Goal: Task Accomplishment & Management: Use online tool/utility

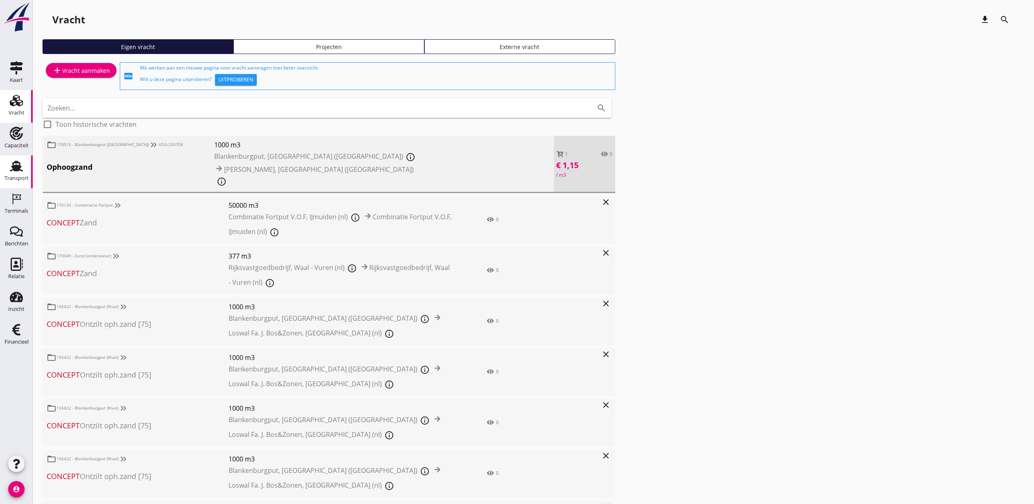
click at [10, 163] on icon "Transport" at bounding box center [16, 165] width 13 height 13
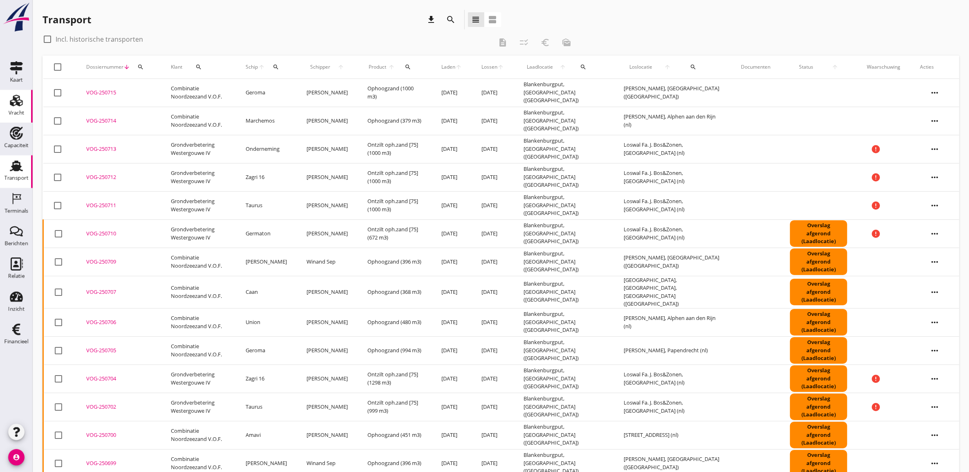
click at [24, 105] on div "Vracht" at bounding box center [17, 100] width 20 height 13
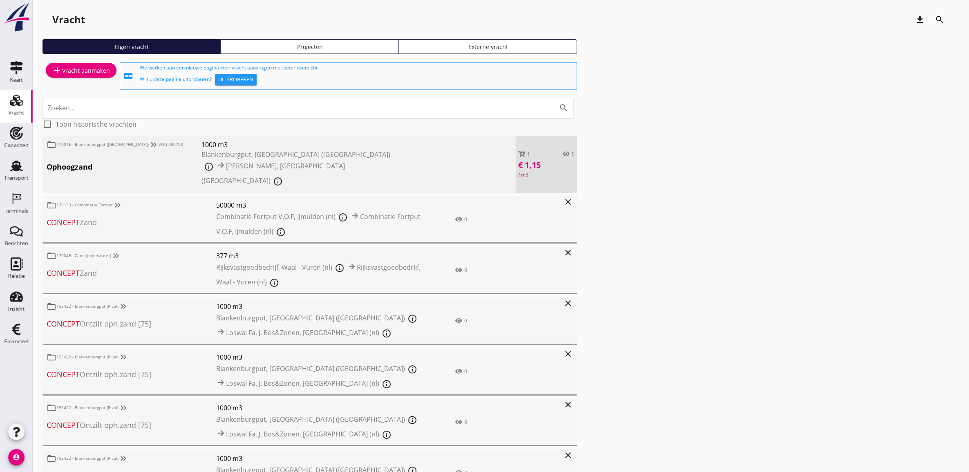
click at [635, 272] on div "add Vracht aanmaken fiber_new We werken aan een nieuwe pagina voor vracht aanvr…" at bounding box center [501, 365] width 917 height 608
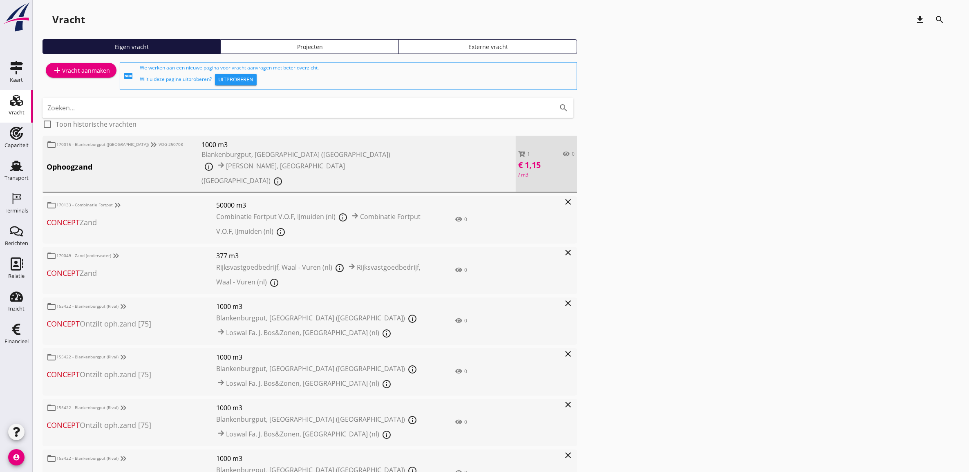
click at [295, 48] on div "Projecten" at bounding box center [309, 47] width 171 height 9
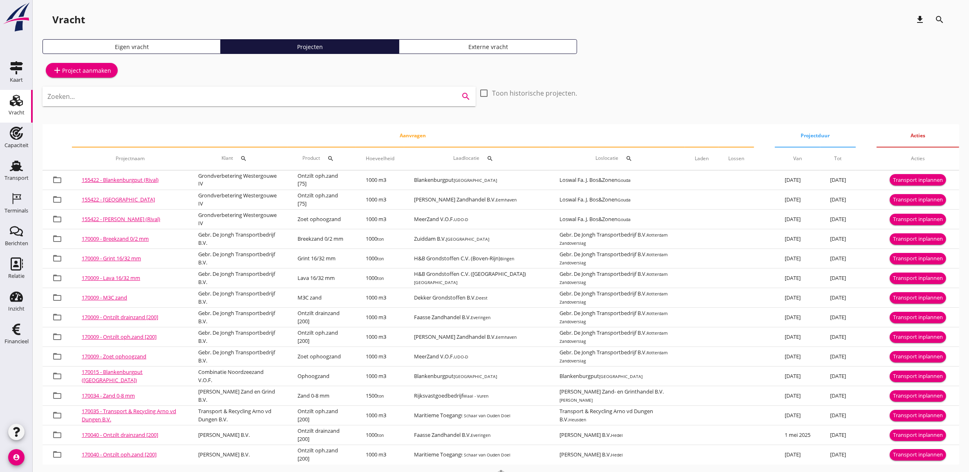
click at [134, 99] on input "Zoeken..." at bounding box center [247, 96] width 401 height 13
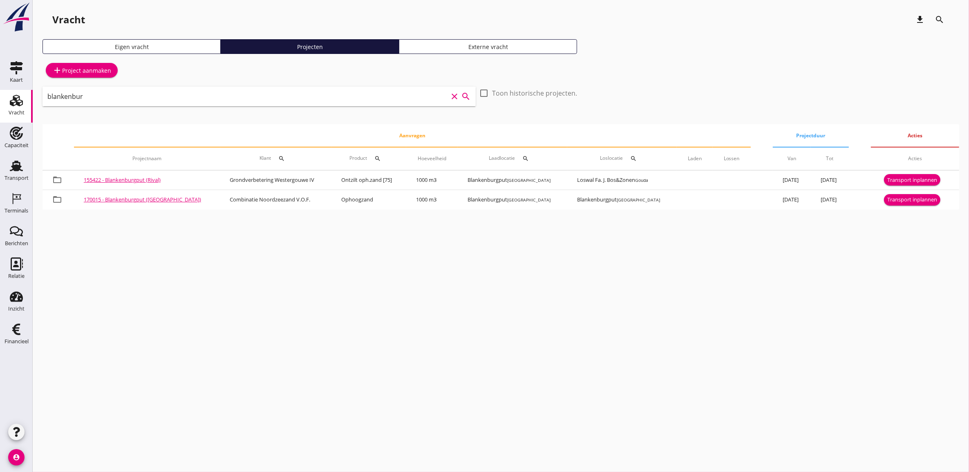
type input "blankenbur"
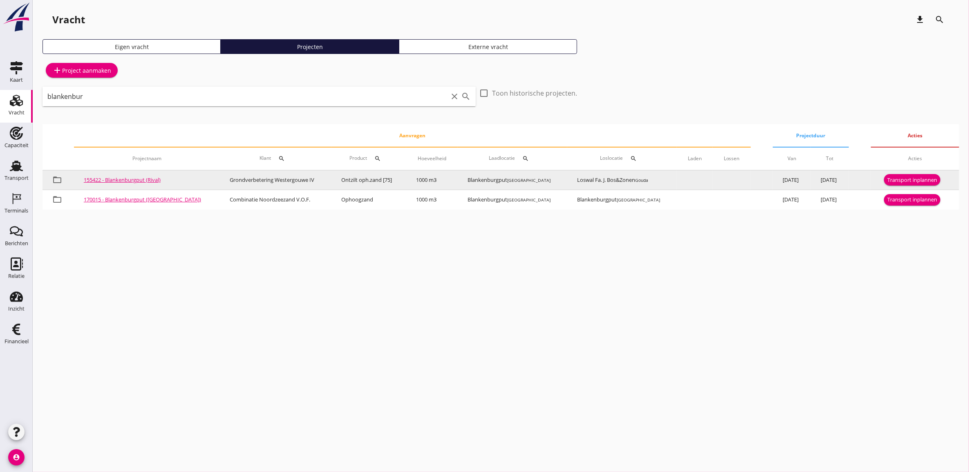
click at [904, 180] on div "Transport inplannen" at bounding box center [913, 180] width 50 height 8
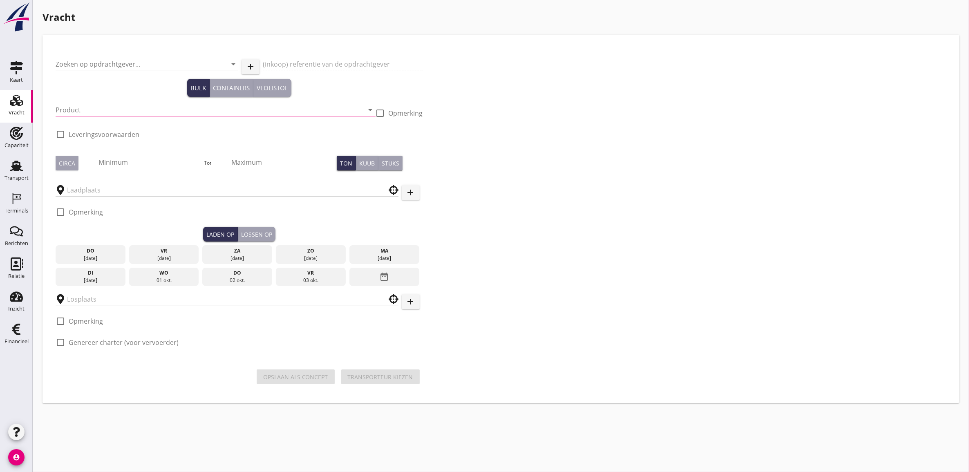
type input "Grondverbetering Westergouwe IV"
type input "Ontzilt oph.zand [75] (6120)"
type input "1000"
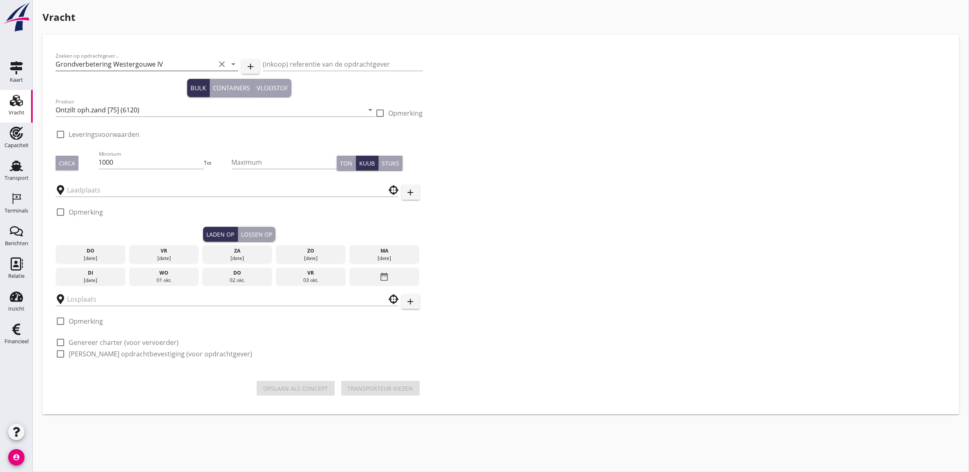
checkbox input "true"
type input "Blankenburgput"
type input "Loswal Fa. J. Bos&Zonen"
checkbox input "true"
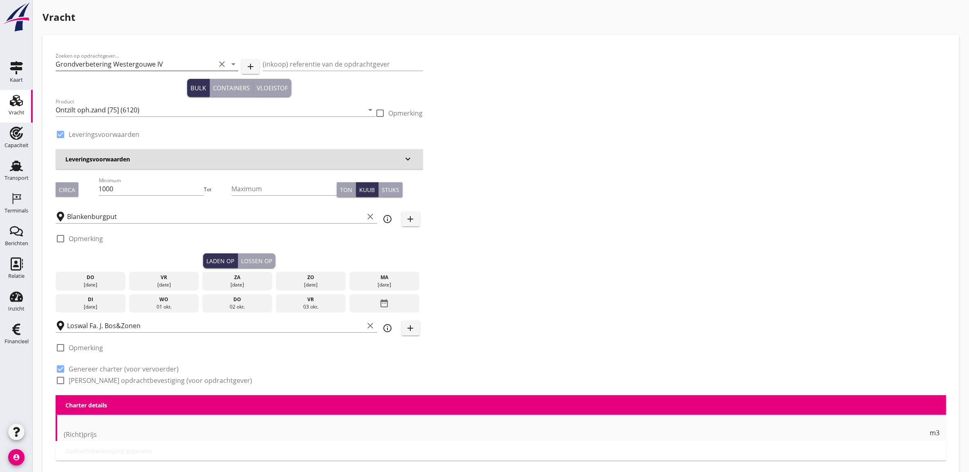
type input "2.2"
radio input "false"
click at [110, 282] on div "[DATE]" at bounding box center [91, 284] width 66 height 7
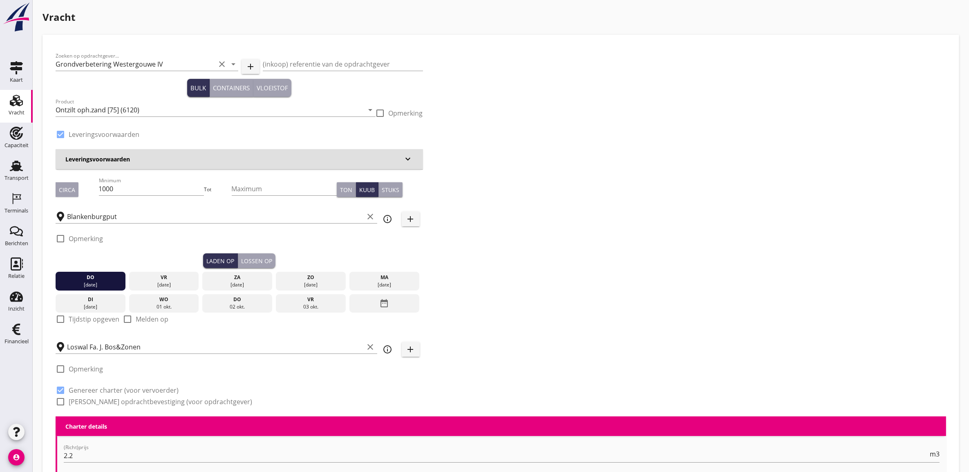
click at [257, 263] on div "Lossen op" at bounding box center [256, 261] width 31 height 9
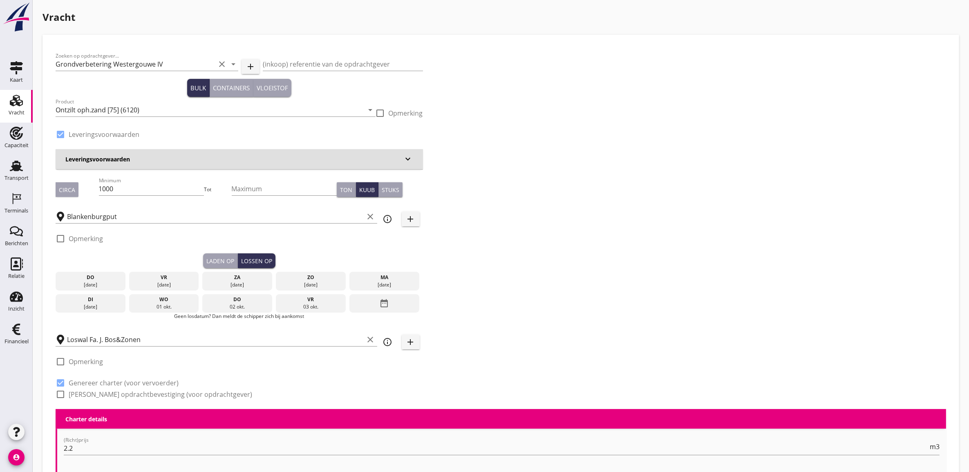
click at [107, 279] on div "do" at bounding box center [91, 277] width 66 height 7
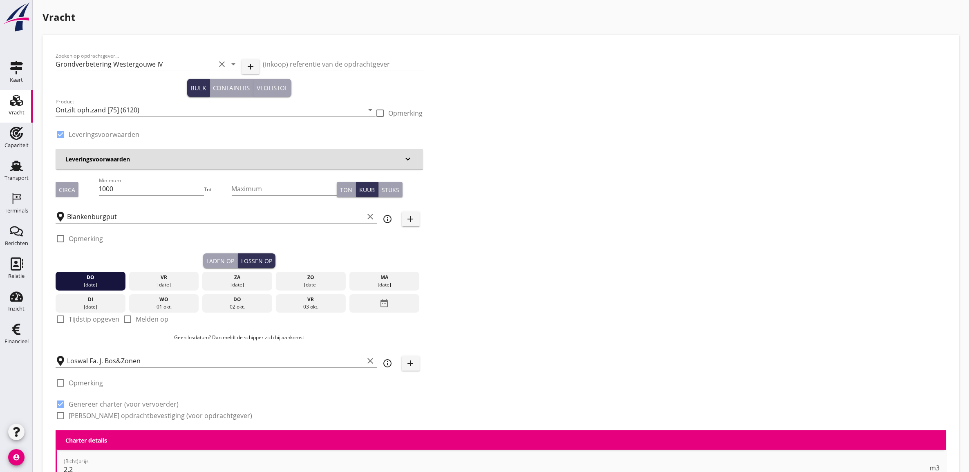
click at [220, 260] on div "Laden op" at bounding box center [220, 261] width 28 height 9
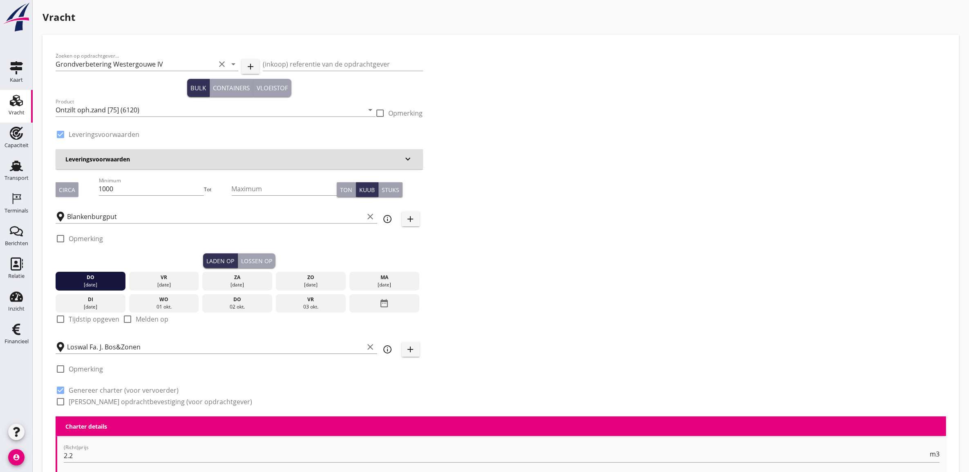
click at [90, 323] on label "Tijdstip opgeven" at bounding box center [94, 319] width 51 height 8
checkbox input "true"
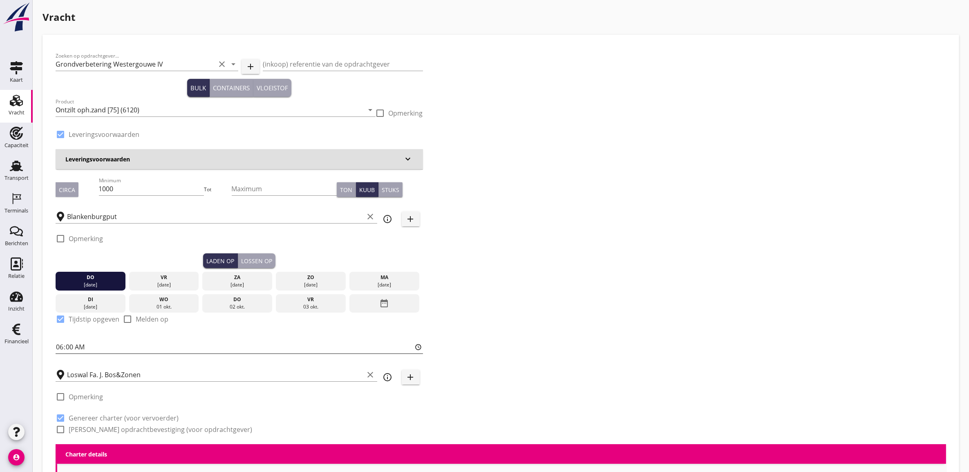
click at [64, 345] on input "06:00" at bounding box center [240, 347] width 368 height 13
type input "09:25"
click at [254, 259] on div "Lossen op" at bounding box center [256, 261] width 31 height 9
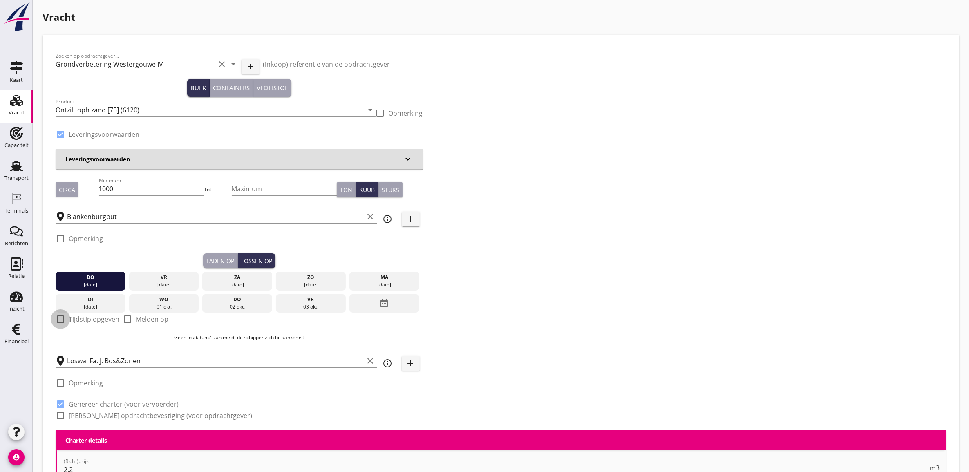
click at [65, 323] on div at bounding box center [61, 319] width 14 height 14
checkbox input "true"
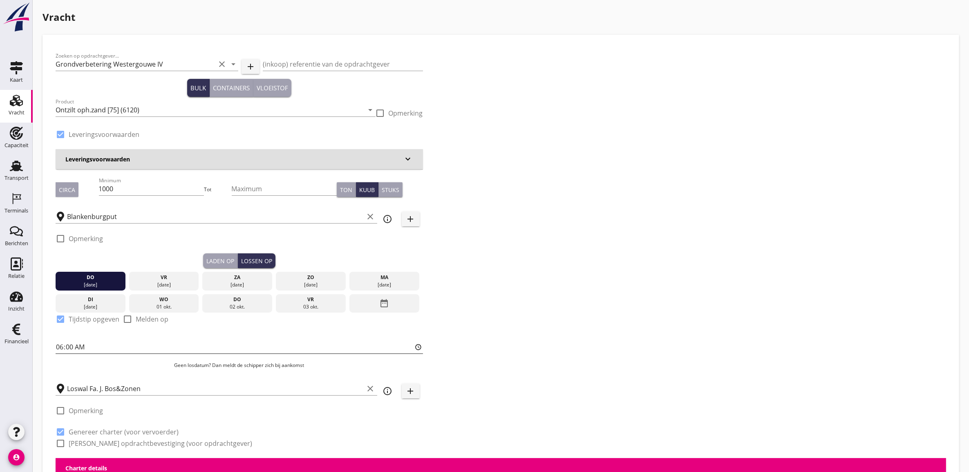
click at [58, 348] on input "06:00" at bounding box center [240, 347] width 368 height 13
type input "14:00"
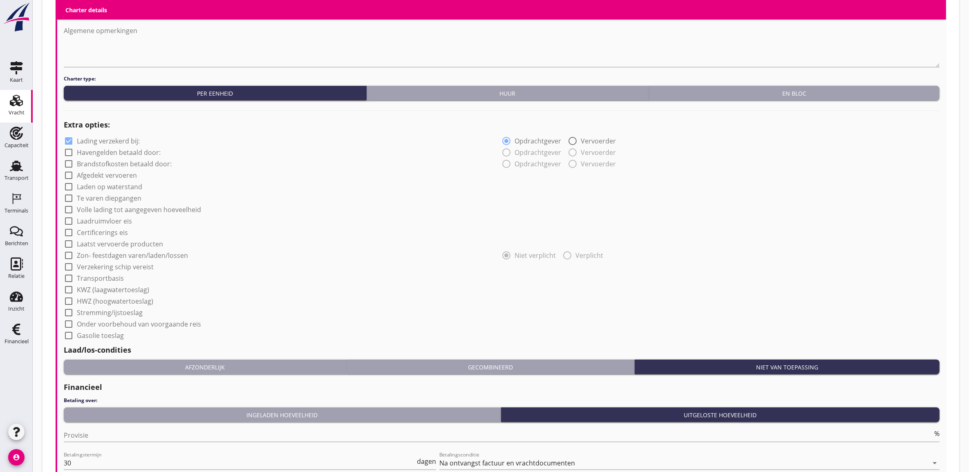
scroll to position [655, 0]
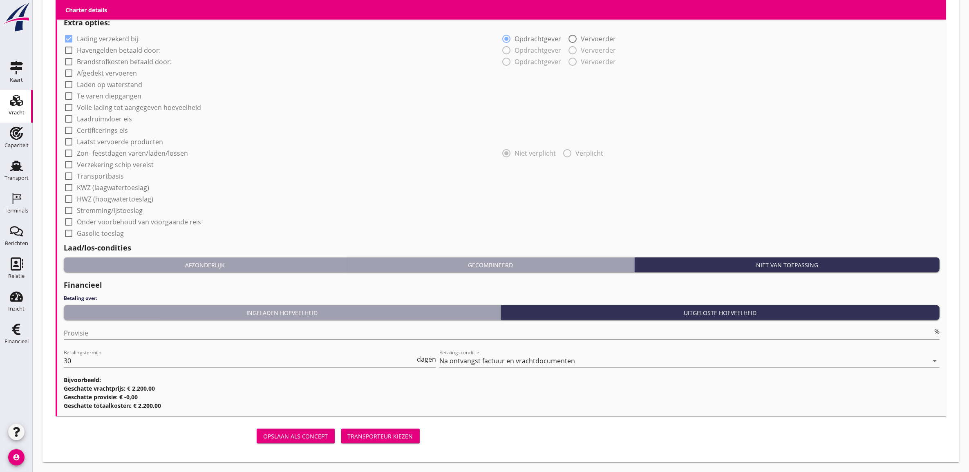
click at [110, 334] on input "Provisie" at bounding box center [498, 333] width 869 height 13
type input "2"
click at [384, 432] on div "Transporteur kiezen" at bounding box center [380, 436] width 65 height 9
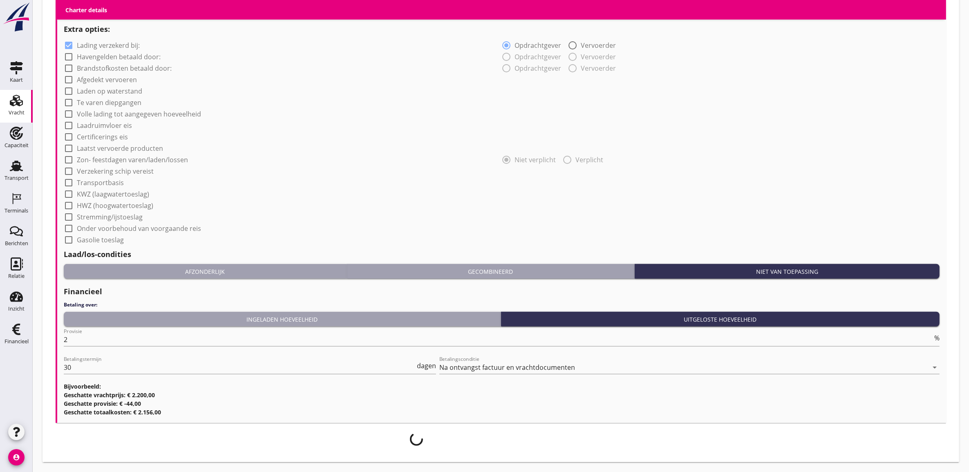
scroll to position [648, 0]
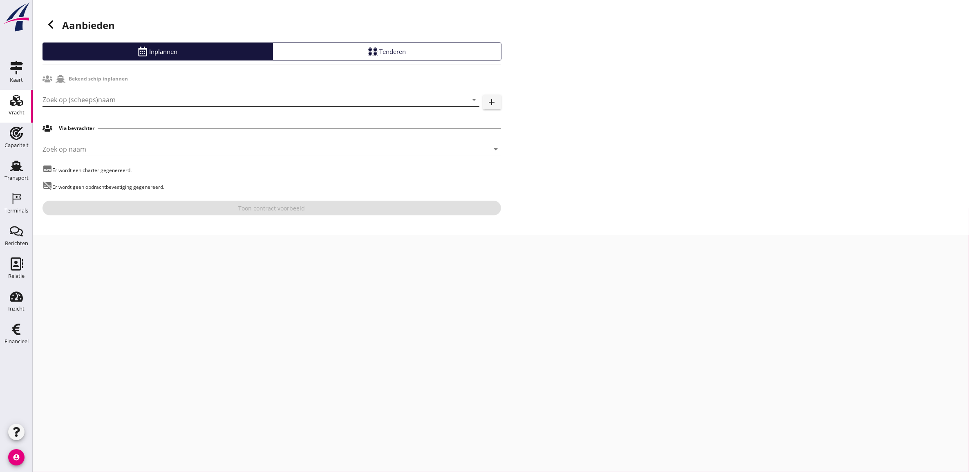
click at [107, 99] on input "Zoek op (scheeps)naam" at bounding box center [250, 99] width 414 height 13
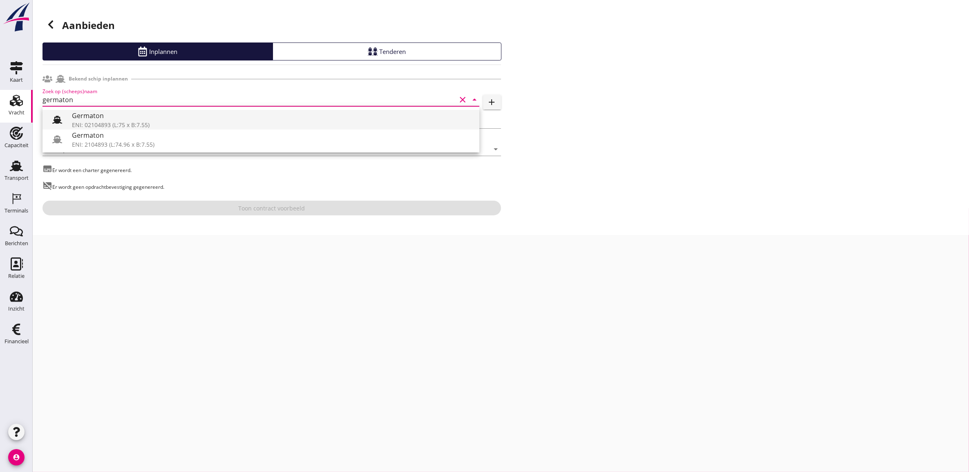
click at [123, 114] on div "Germaton" at bounding box center [272, 116] width 401 height 10
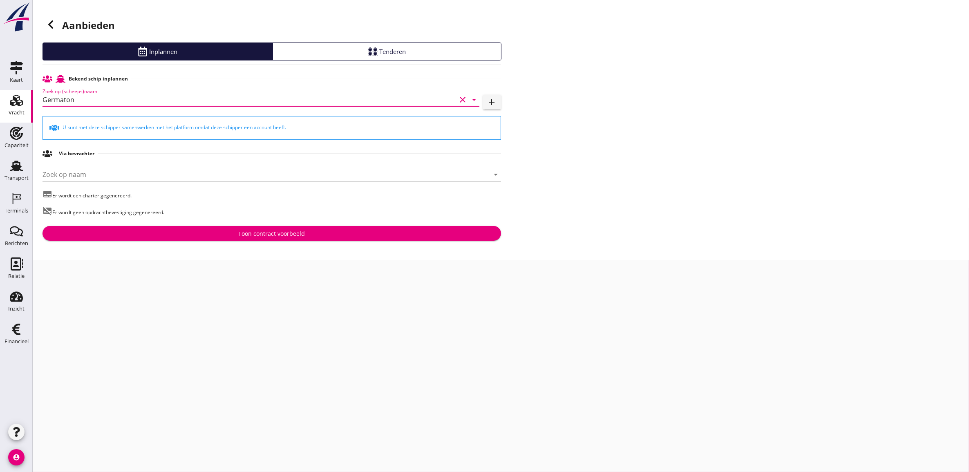
type input "Germaton"
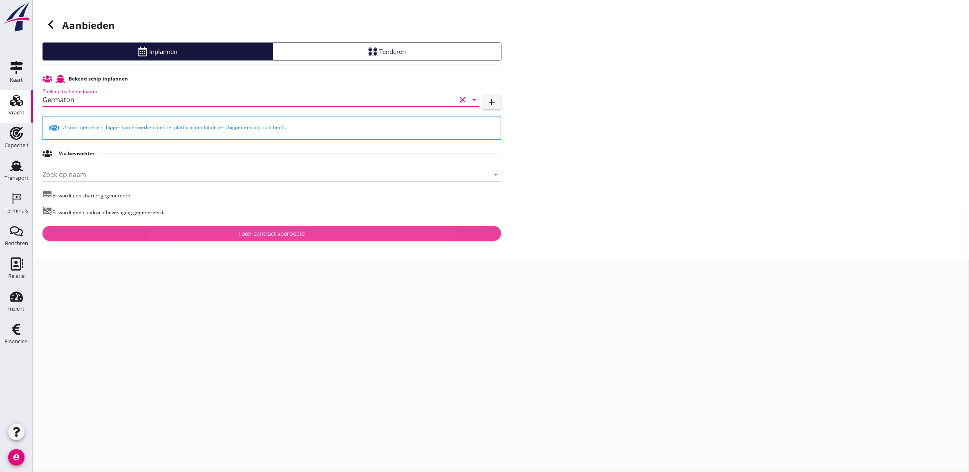
click at [278, 228] on button "Toon contract voorbeeld" at bounding box center [272, 233] width 459 height 15
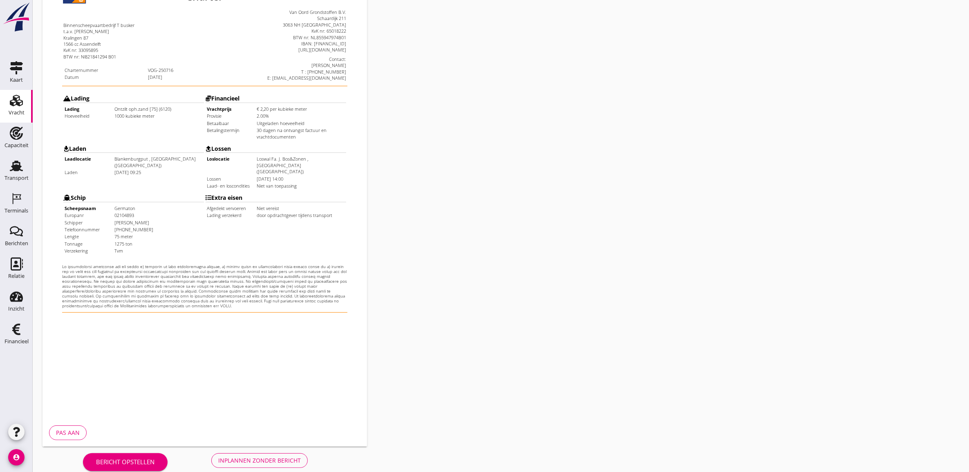
scroll to position [133, 0]
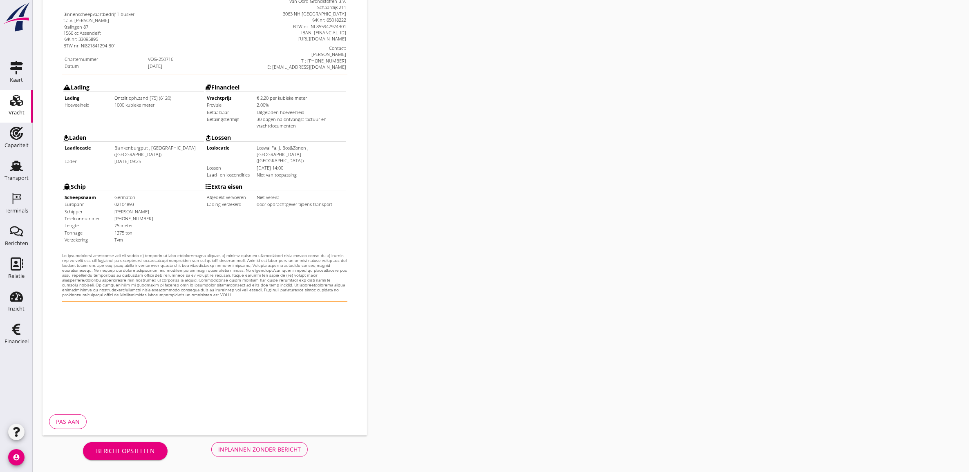
click at [249, 451] on div "Inplannen zonder bericht" at bounding box center [259, 449] width 83 height 9
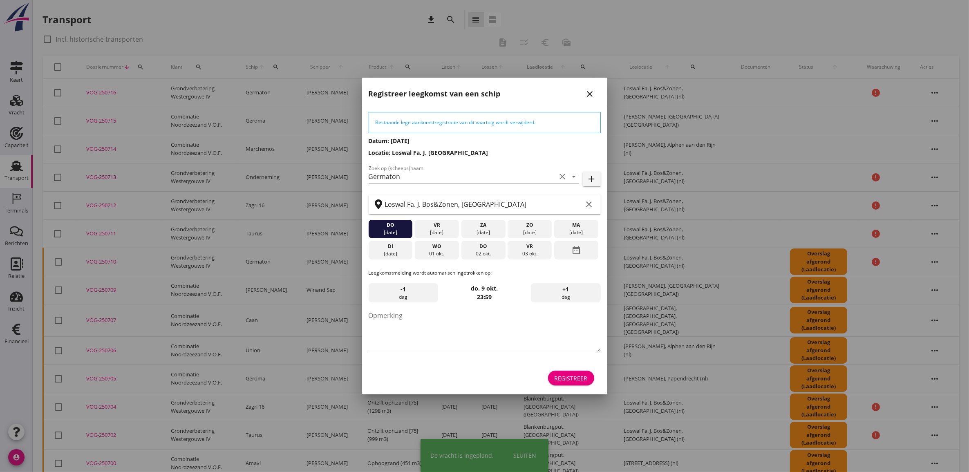
click at [587, 382] on div "Registreer" at bounding box center [571, 378] width 33 height 9
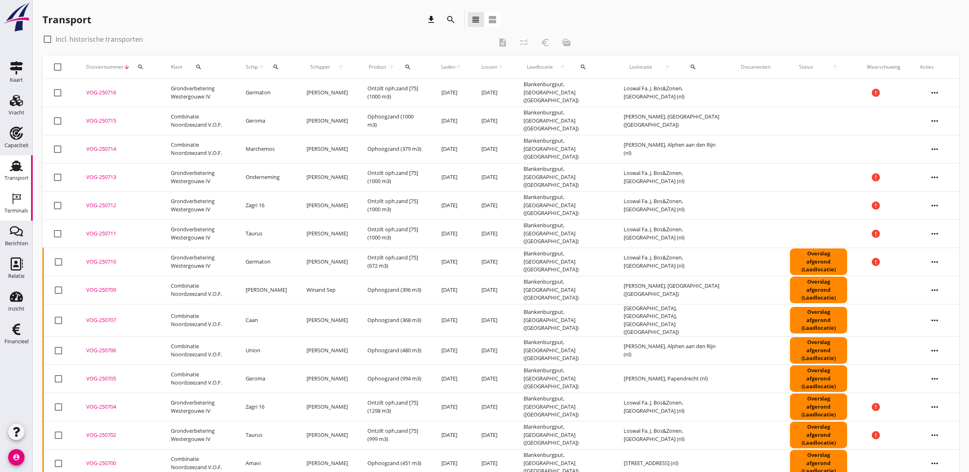
click at [20, 204] on icon "Terminals" at bounding box center [16, 198] width 13 height 13
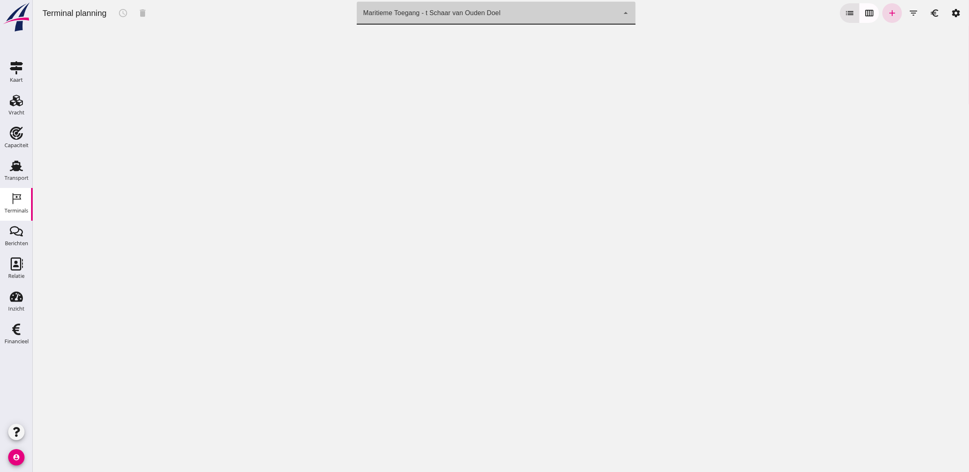
click at [467, 23] on div "Maritieme Toegang - t Schaar van Ouden Doel 453b08e2-5afb-49e8-a076-b9bc6000f457" at bounding box center [488, 13] width 263 height 23
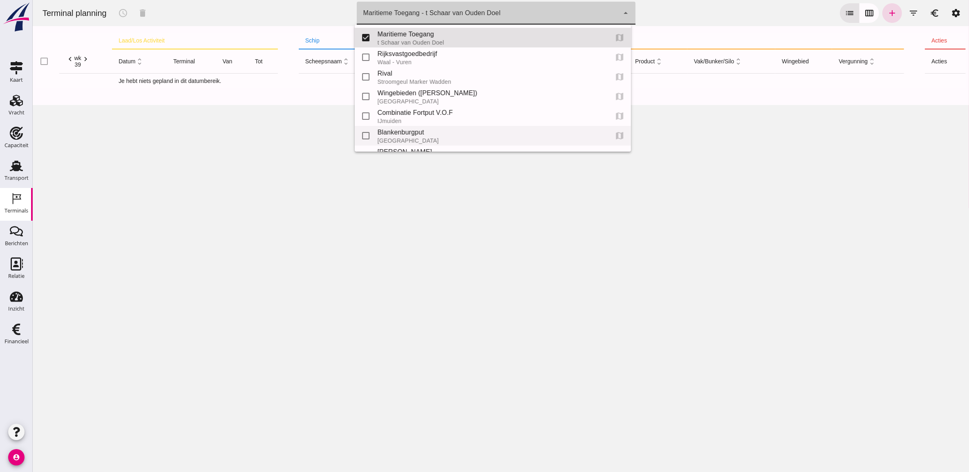
click at [436, 133] on div "Blankenburgput" at bounding box center [489, 133] width 224 height 10
type input "e6c78bfd-e3f1-4bb9-b01e-b37ce3668b52"
checkbox input "false"
checkbox input "true"
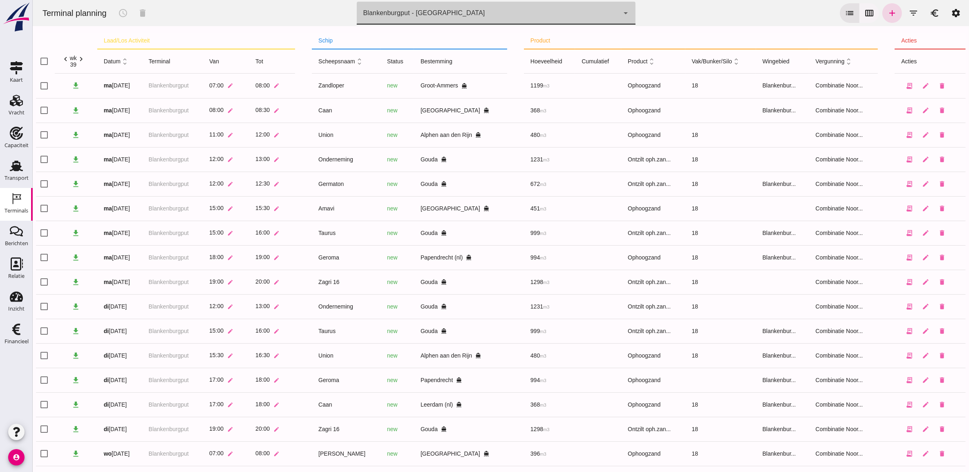
click at [864, 15] on icon "calendar_view_week" at bounding box center [869, 13] width 10 height 10
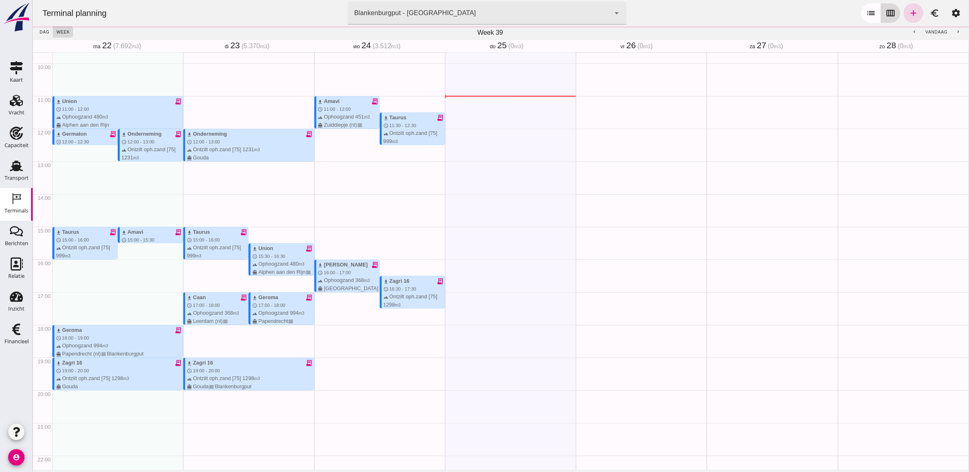
scroll to position [327, 0]
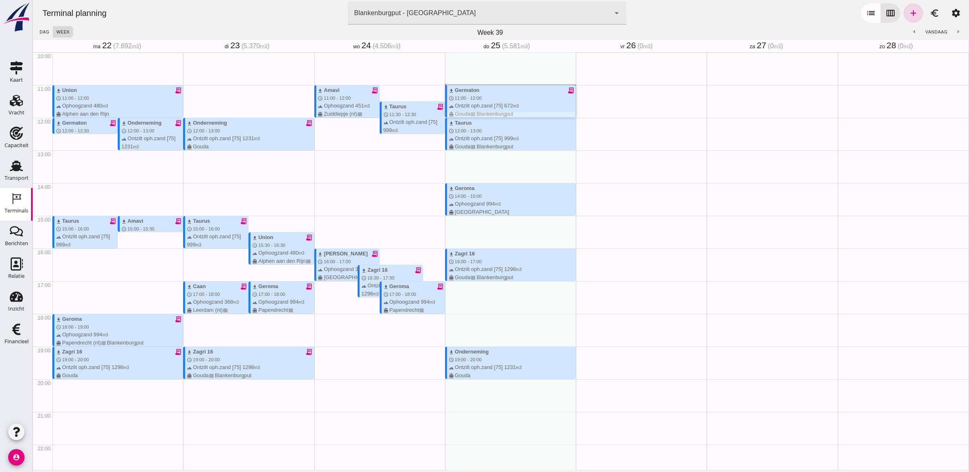
click at [550, 100] on div "download Germaton receipt_long schedule 11:00 - 12:00 terrain Ontzilt oph.zand …" at bounding box center [512, 101] width 127 height 31
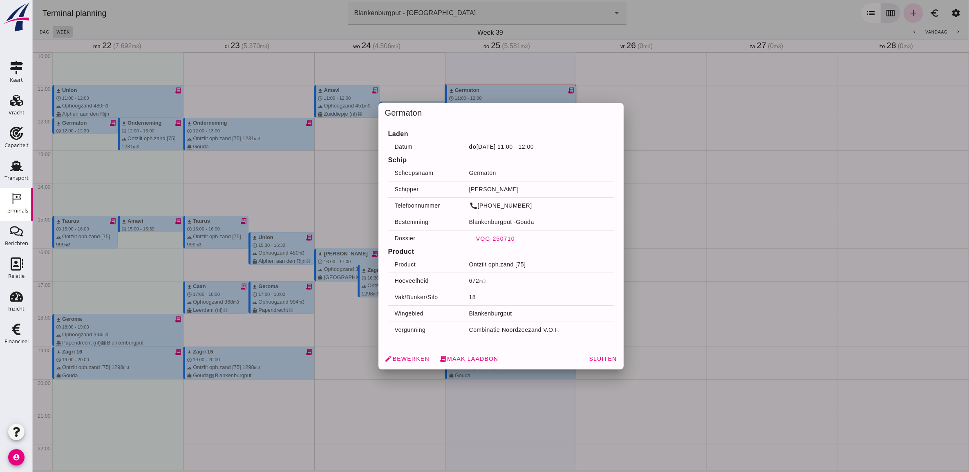
click at [504, 238] on span "VOG-250710" at bounding box center [494, 239] width 39 height 7
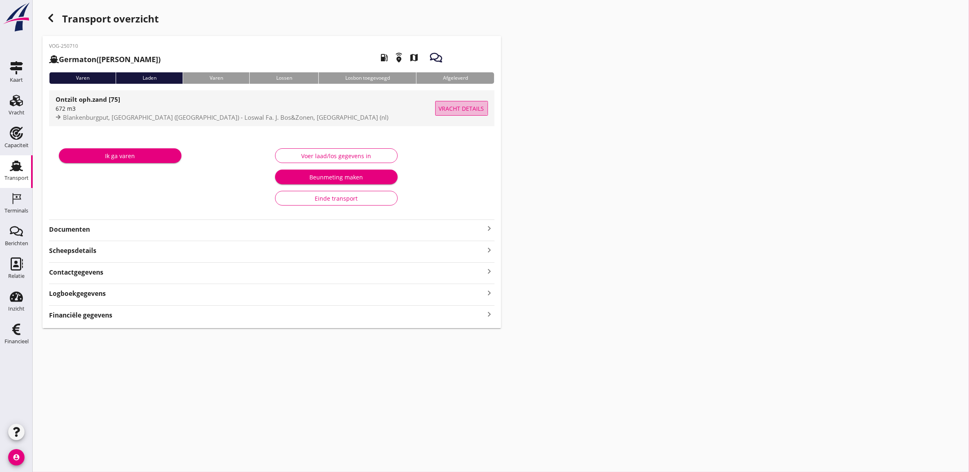
click at [473, 105] on span "Vracht details" at bounding box center [461, 108] width 45 height 9
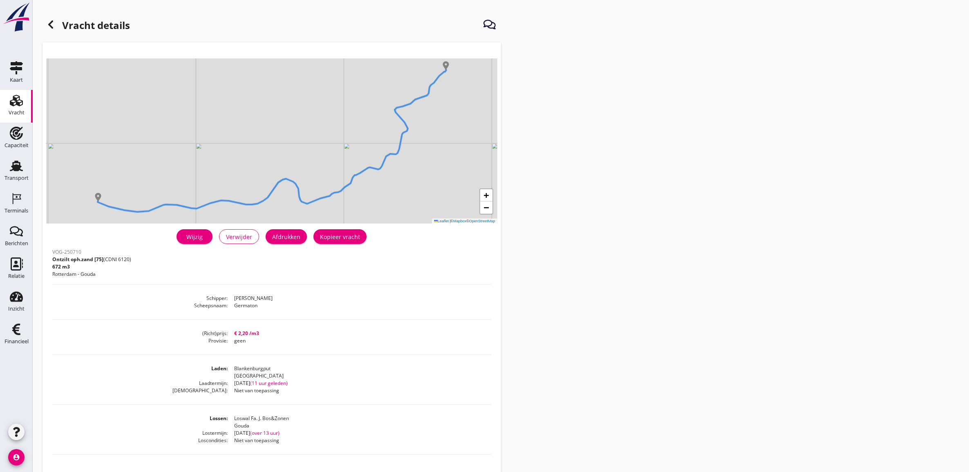
click at [201, 238] on div "Wijzig" at bounding box center [194, 237] width 23 height 9
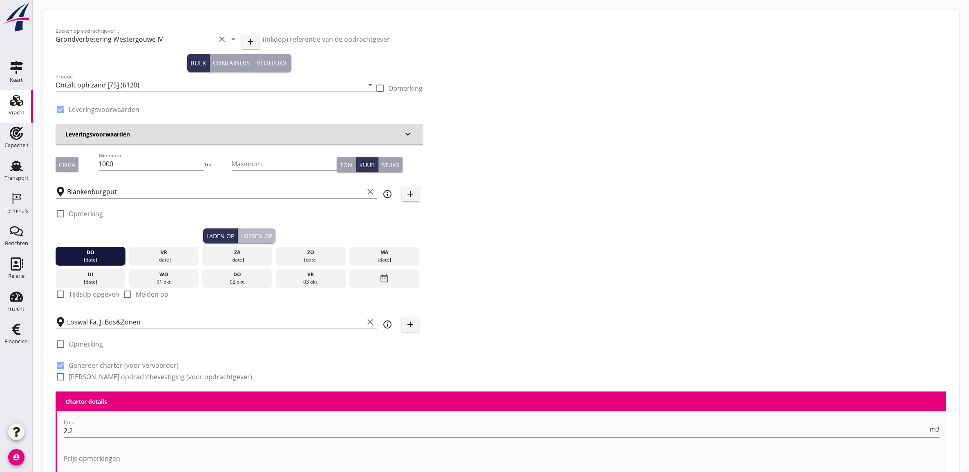
click at [251, 234] on div "Lossen op" at bounding box center [256, 236] width 31 height 9
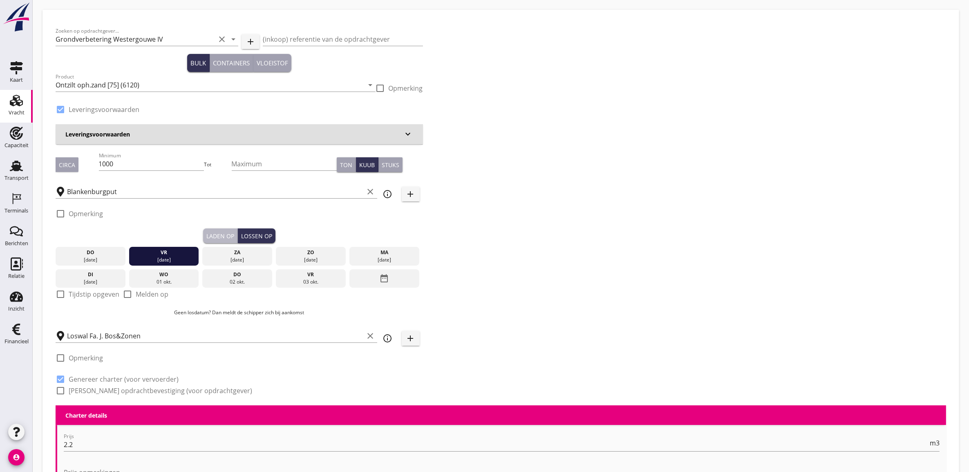
click at [219, 236] on div "Laden op" at bounding box center [220, 236] width 28 height 9
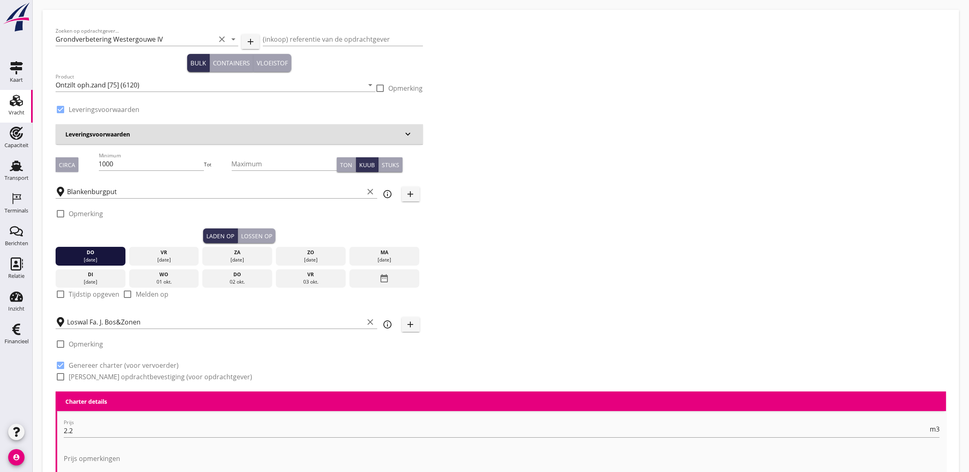
click at [248, 235] on div "Lossen op" at bounding box center [256, 236] width 31 height 9
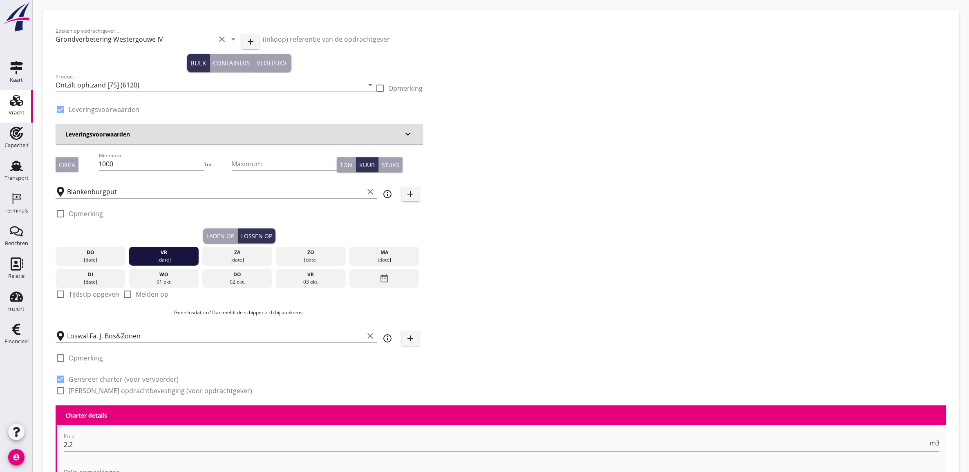
click at [117, 256] on div "[DATE]" at bounding box center [91, 259] width 66 height 7
click at [222, 238] on div "Laden op" at bounding box center [220, 236] width 28 height 9
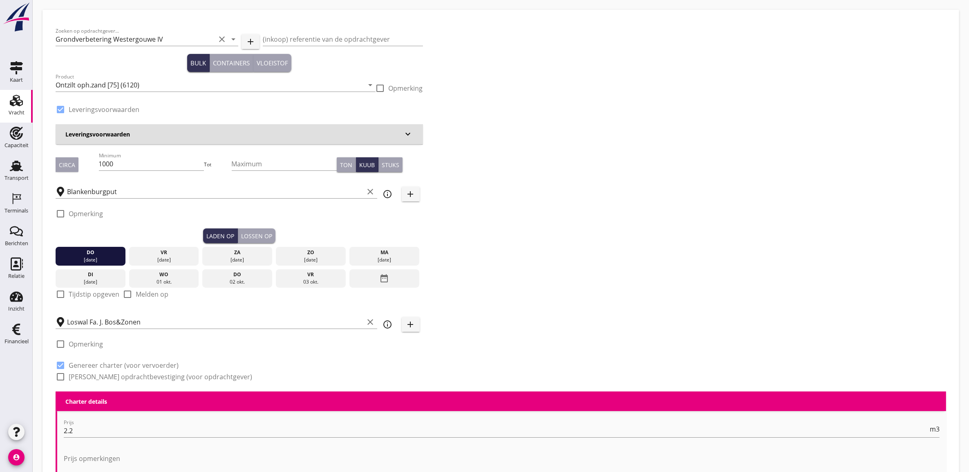
click at [73, 294] on label "Tijdstip opgeven" at bounding box center [94, 294] width 51 height 8
checkbox input "true"
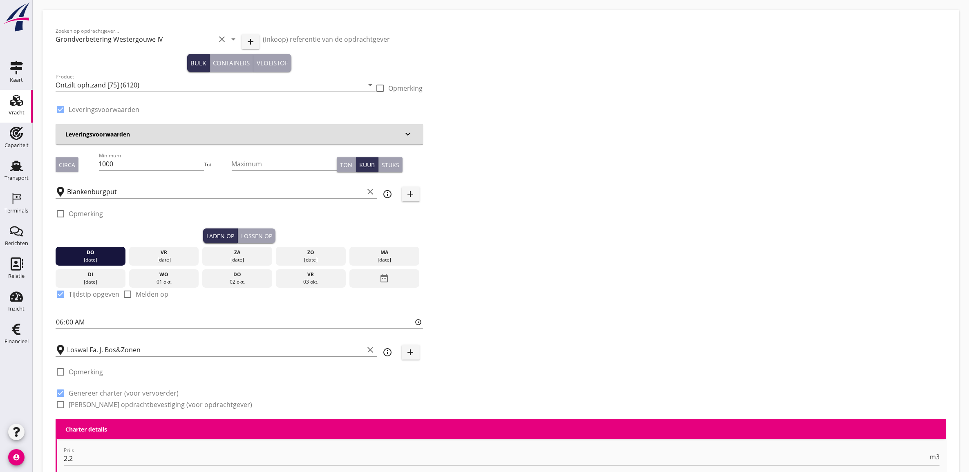
click at [62, 323] on input "06:00" at bounding box center [240, 322] width 368 height 13
type input "09:30"
click at [262, 236] on div "Lossen op" at bounding box center [256, 236] width 31 height 9
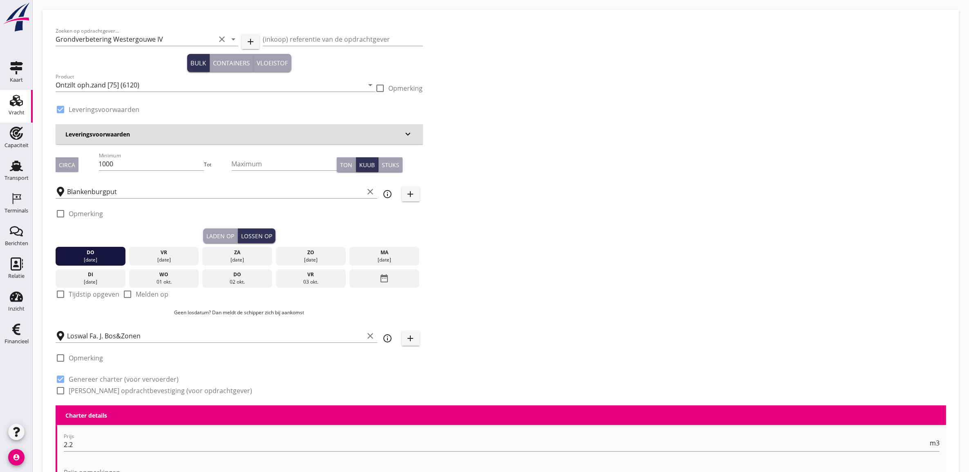
click at [86, 296] on label "Tijdstip opgeven" at bounding box center [94, 294] width 51 height 8
checkbox input "true"
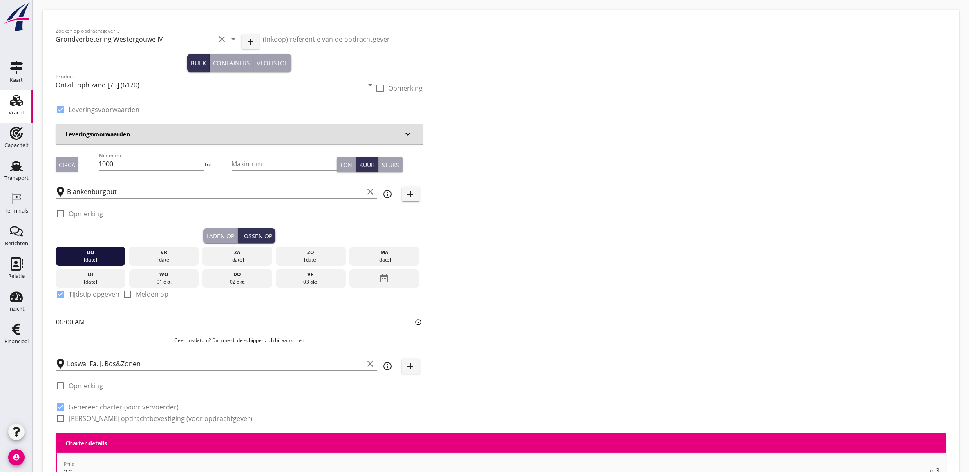
click at [56, 326] on input "06:00" at bounding box center [240, 322] width 368 height 13
type input "13:30"
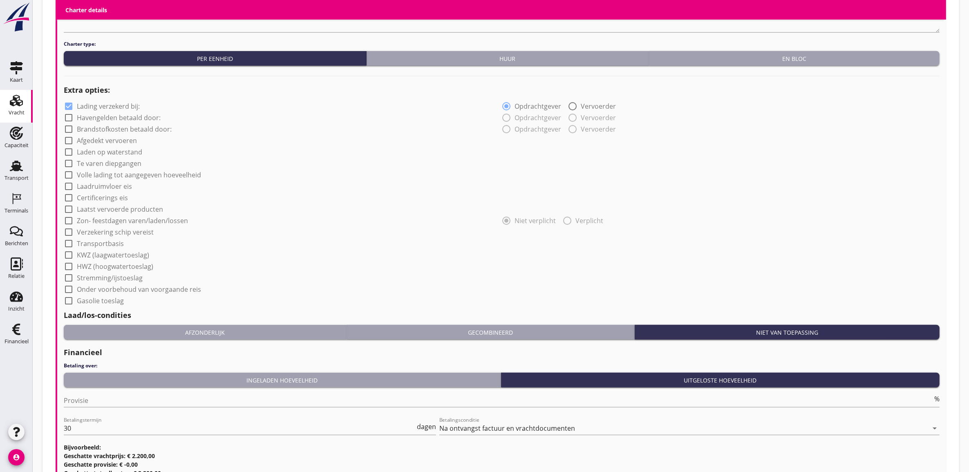
scroll to position [0, 0]
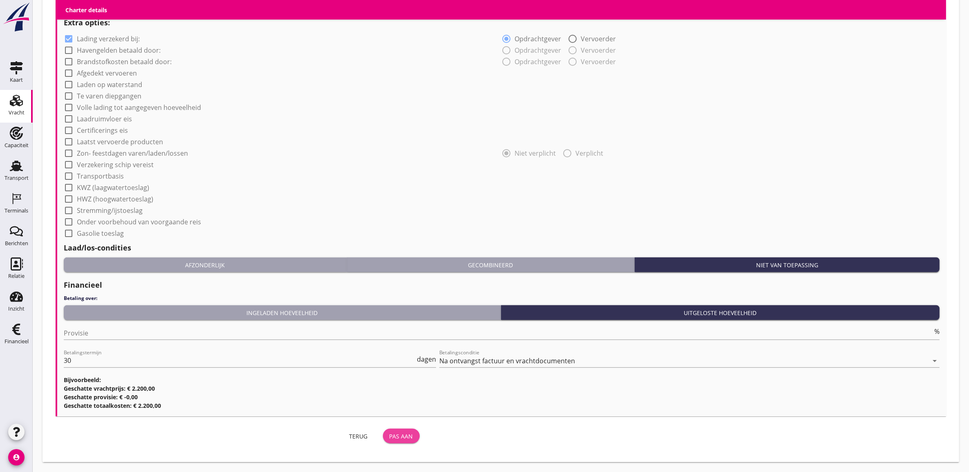
click at [414, 433] on button "Pas aan" at bounding box center [401, 436] width 37 height 15
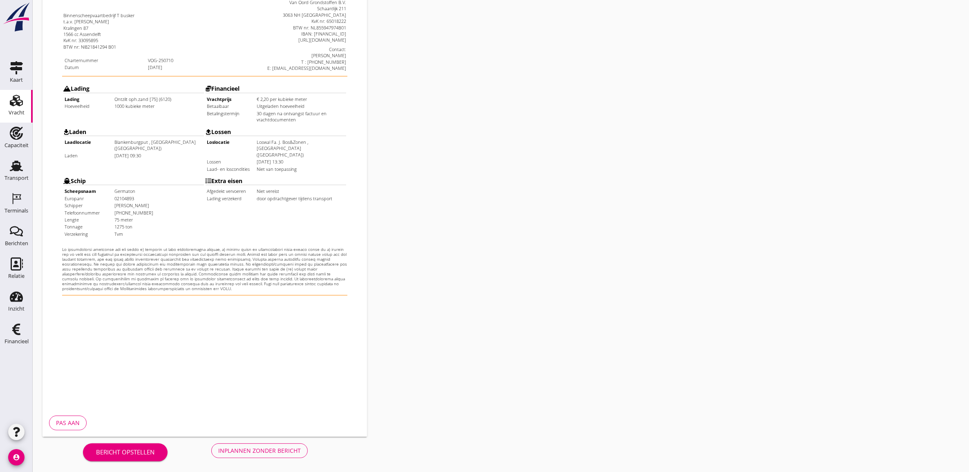
scroll to position [133, 0]
click at [276, 442] on button "Inplannen zonder bericht" at bounding box center [259, 449] width 96 height 15
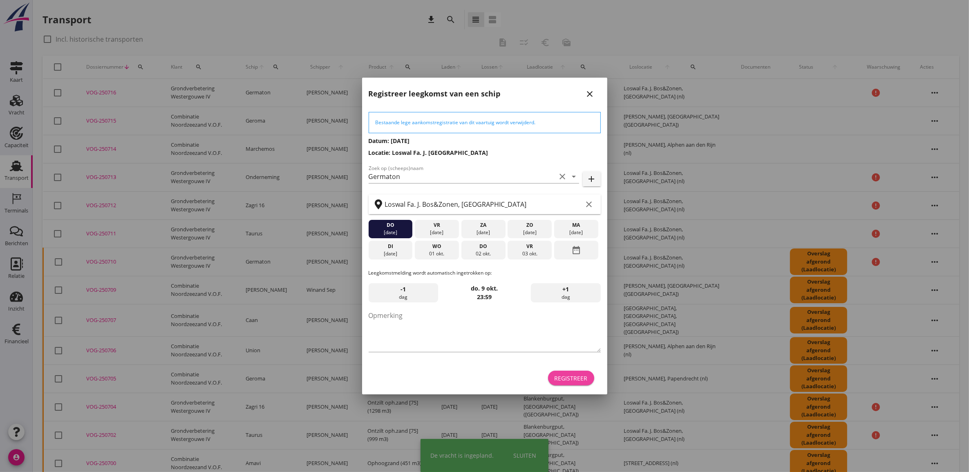
click at [575, 379] on div "Registreer" at bounding box center [571, 378] width 33 height 9
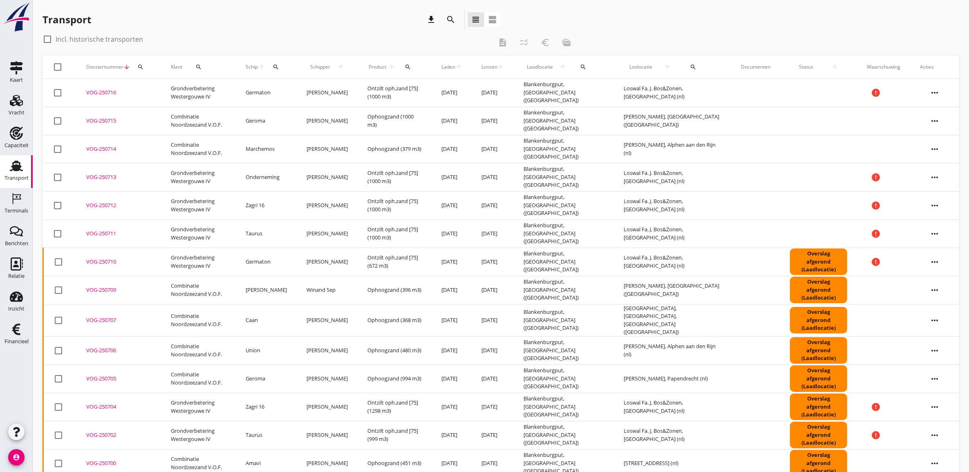
click at [58, 92] on div at bounding box center [58, 93] width 14 height 14
click at [929, 94] on icon "more_horiz" at bounding box center [935, 92] width 23 height 23
click at [944, 215] on div "Vracht verwijderen" at bounding box center [930, 216] width 58 height 10
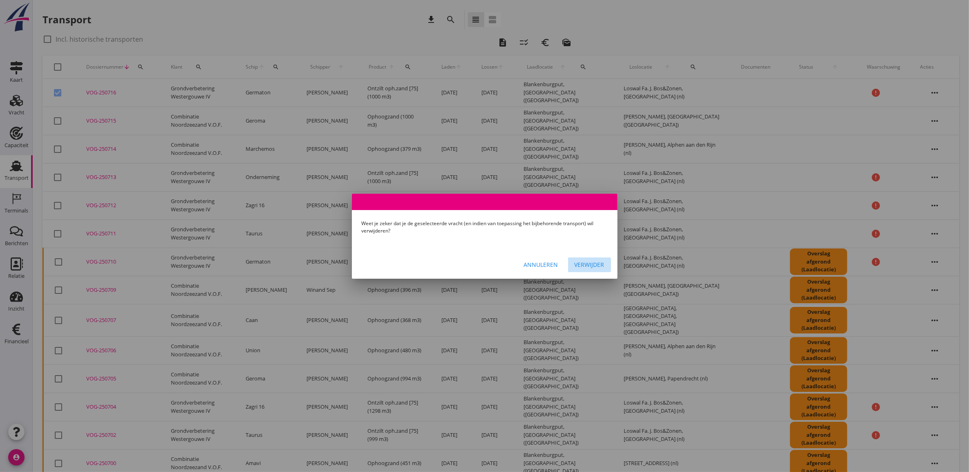
click at [602, 267] on div "Verwijder" at bounding box center [590, 264] width 30 height 9
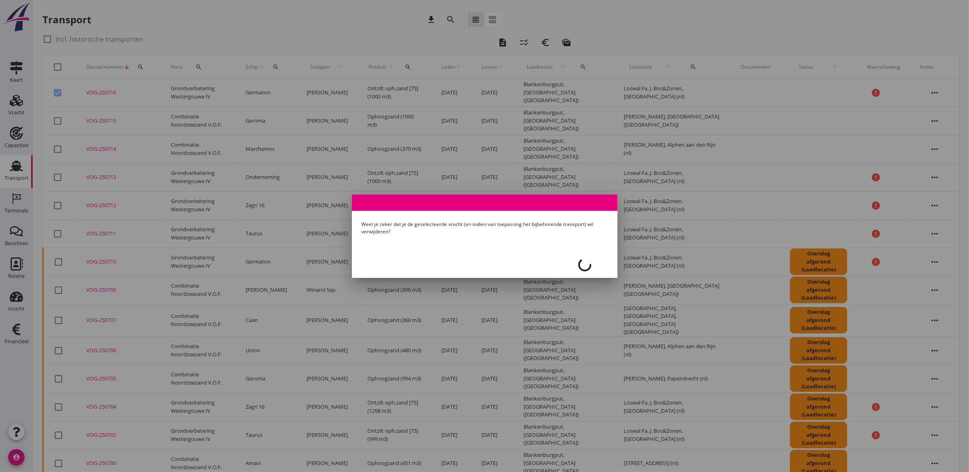
checkbox input "false"
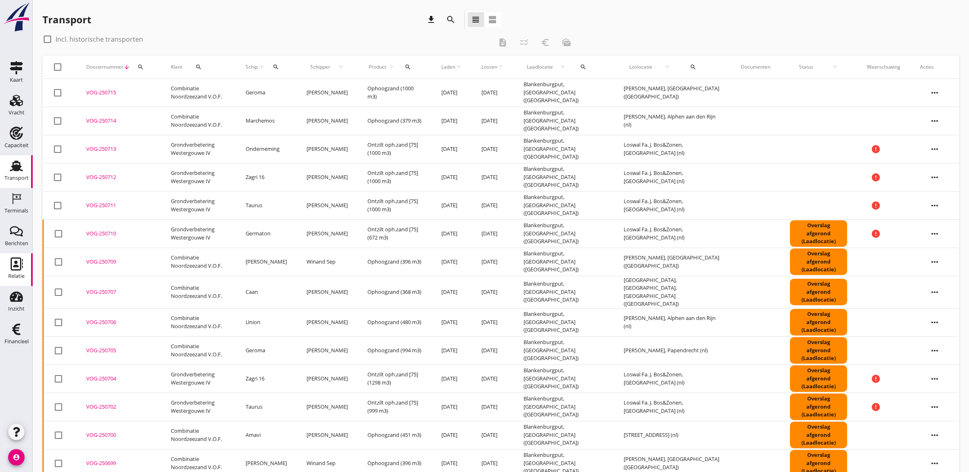
click at [18, 265] on icon "Relatie" at bounding box center [16, 264] width 13 height 13
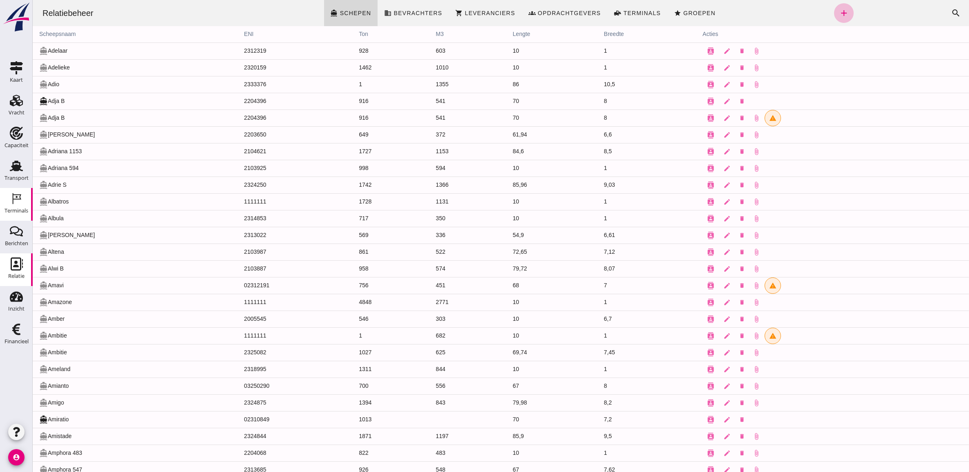
click at [21, 206] on div "Terminals" at bounding box center [16, 210] width 24 height 11
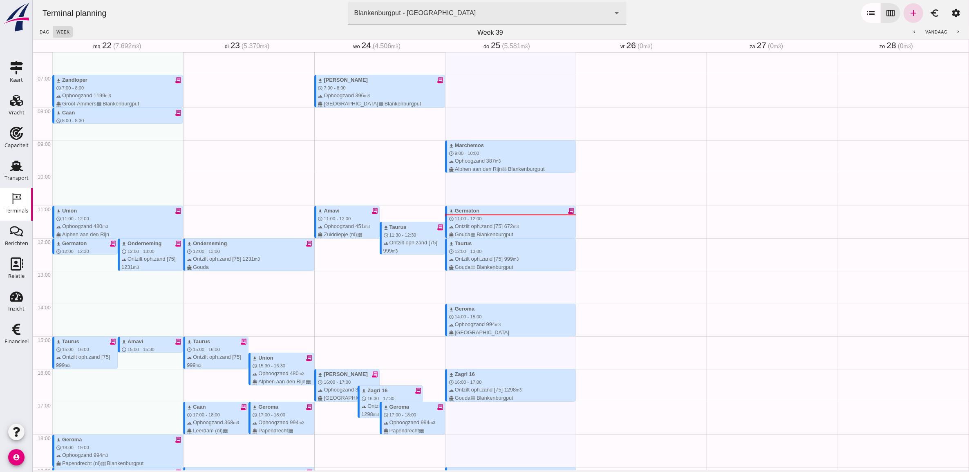
scroll to position [258, 0]
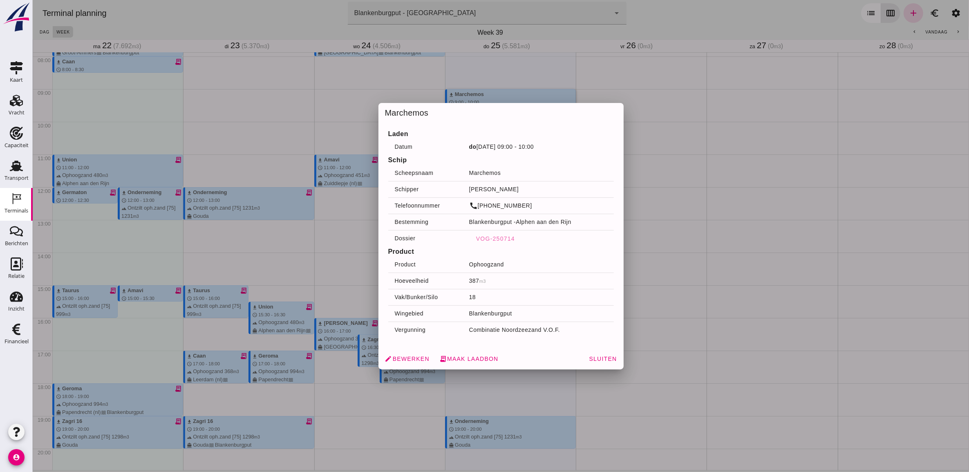
drag, startPoint x: 518, startPoint y: 111, endPoint x: 771, endPoint y: 186, distance: 263.6
click at [771, 186] on div at bounding box center [500, 236] width 937 height 472
drag, startPoint x: 540, startPoint y: 183, endPoint x: 417, endPoint y: 357, distance: 213.0
click at [417, 357] on span "edit Bewerken" at bounding box center [407, 358] width 45 height 7
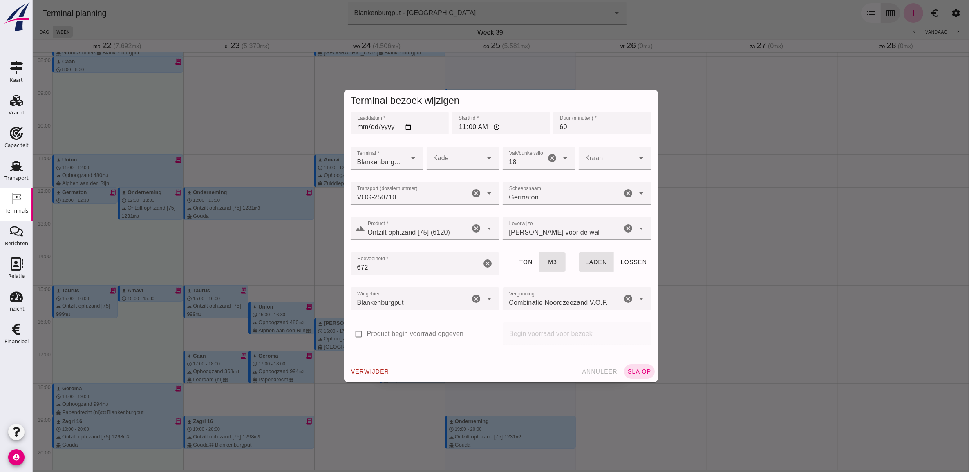
click at [459, 130] on input "11:00" at bounding box center [501, 123] width 98 height 23
type input "09:25"
type input "30"
click at [631, 367] on button "sla op" at bounding box center [639, 371] width 31 height 15
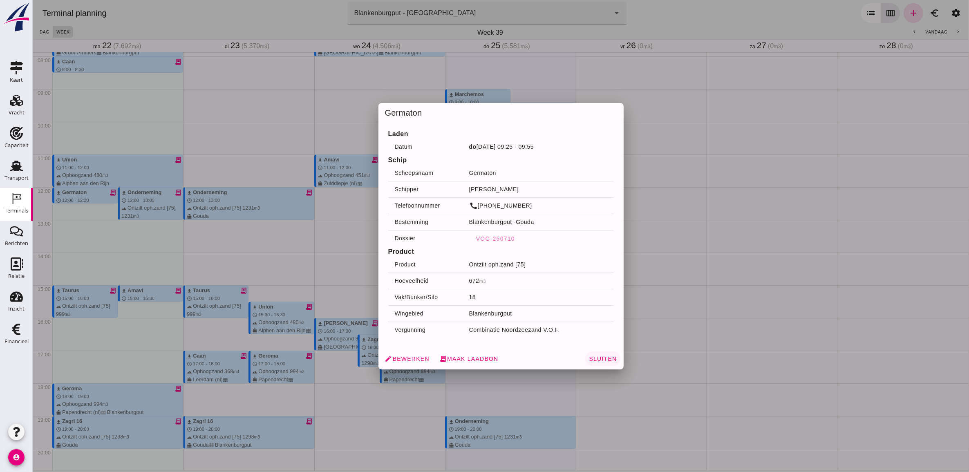
click at [603, 358] on span "Sluiten" at bounding box center [602, 359] width 28 height 7
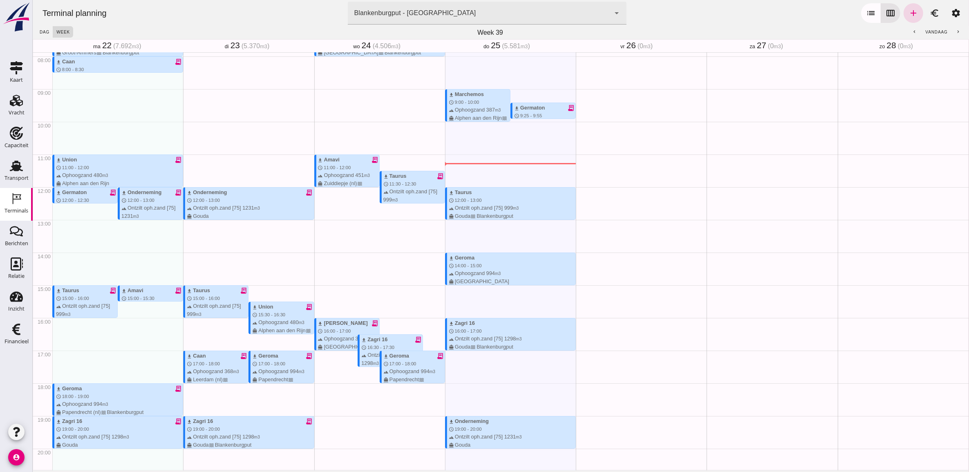
scroll to position [206, 0]
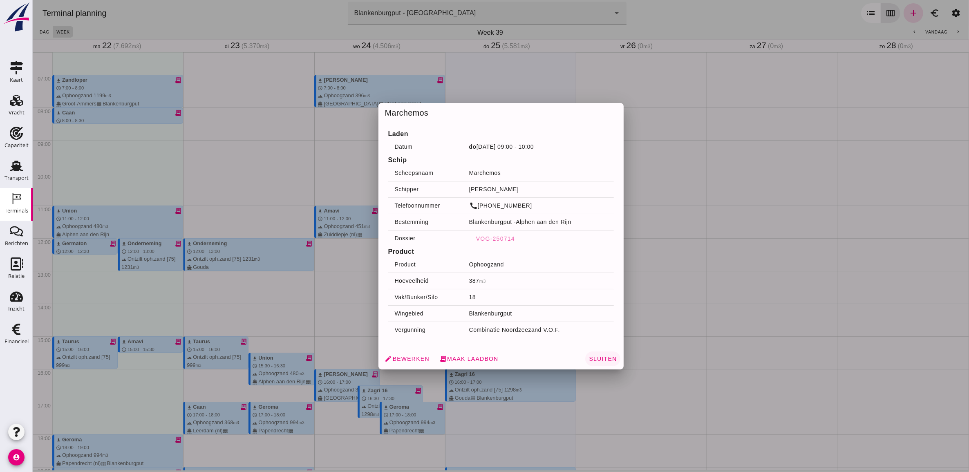
click at [597, 360] on span "Sluiten" at bounding box center [602, 359] width 28 height 7
drag, startPoint x: 477, startPoint y: 249, endPoint x: 411, endPoint y: 359, distance: 127.3
click at [412, 359] on span "edit Bewerken" at bounding box center [407, 358] width 45 height 7
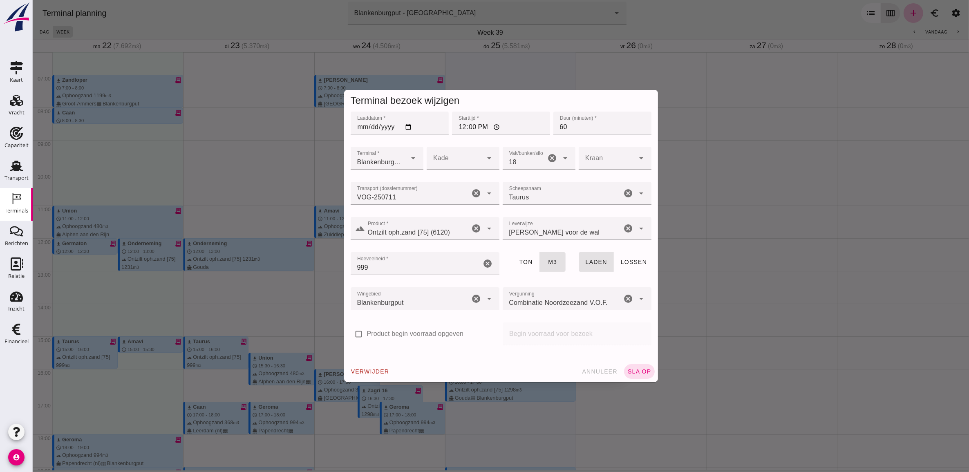
click at [457, 129] on input "12:00" at bounding box center [501, 123] width 98 height 23
type input "11:45"
click at [637, 366] on button "sla op" at bounding box center [639, 371] width 31 height 15
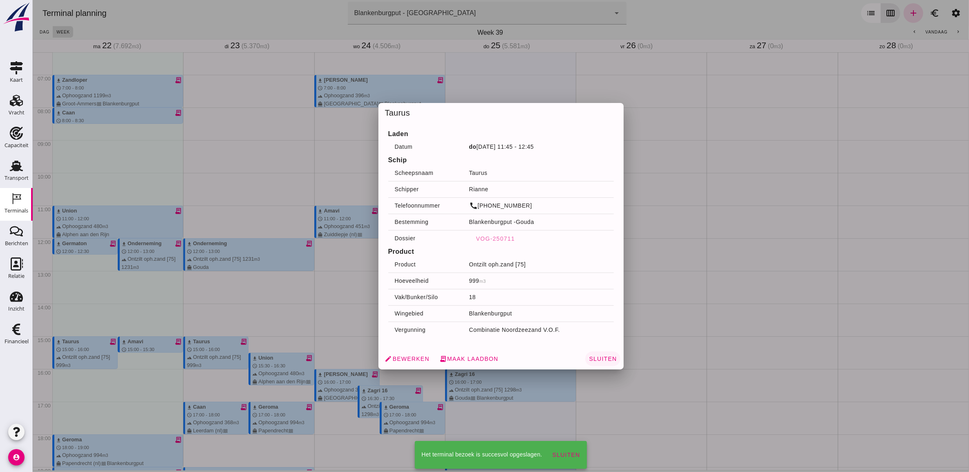
click at [598, 354] on button "Sluiten" at bounding box center [602, 359] width 35 height 15
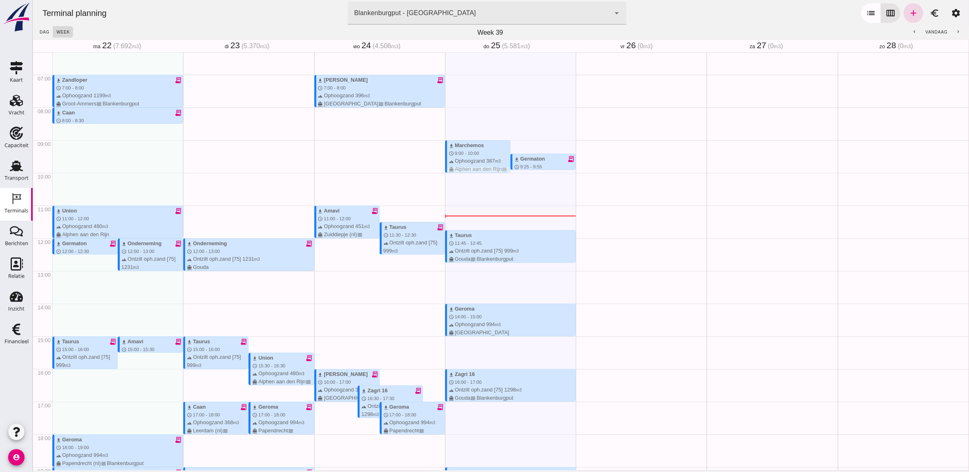
scroll to position [155, 0]
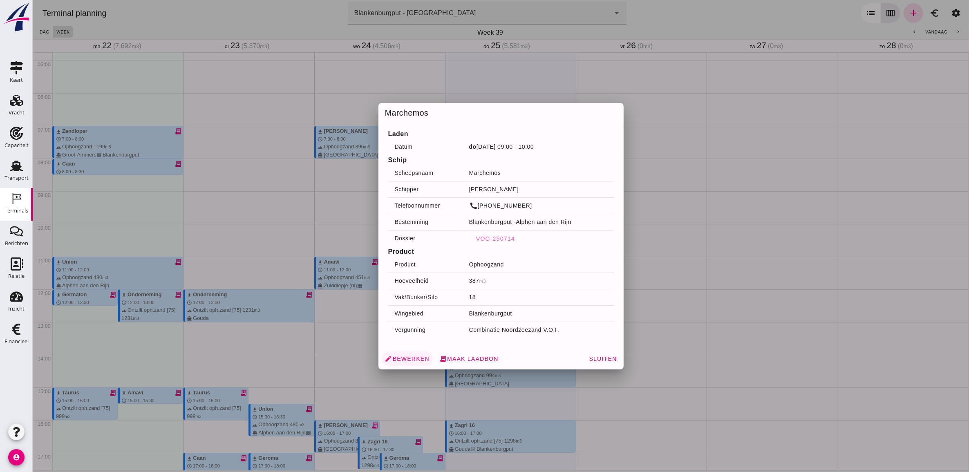
drag, startPoint x: 464, startPoint y: 213, endPoint x: 416, endPoint y: 357, distance: 151.1
click at [416, 357] on span "edit Bewerken" at bounding box center [407, 358] width 45 height 7
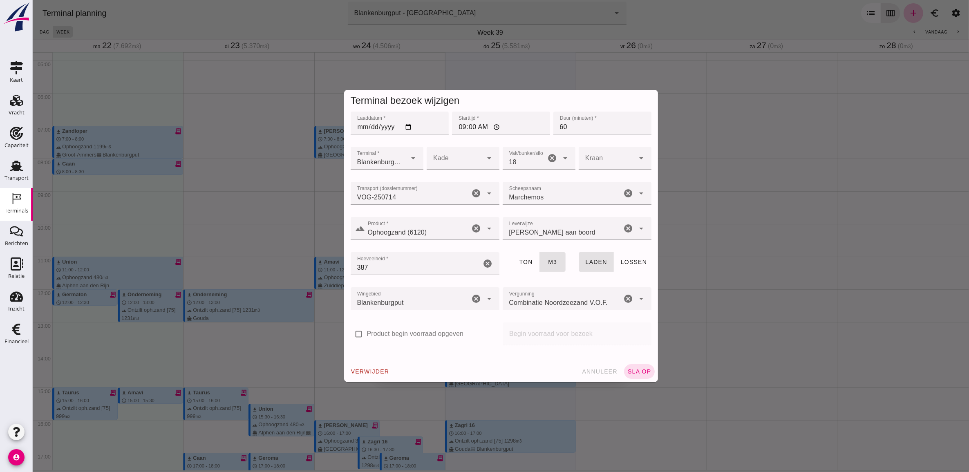
click at [458, 129] on input "09:00" at bounding box center [501, 123] width 98 height 23
type input "13:00"
type input "30"
click at [640, 370] on span "sla op" at bounding box center [639, 371] width 24 height 7
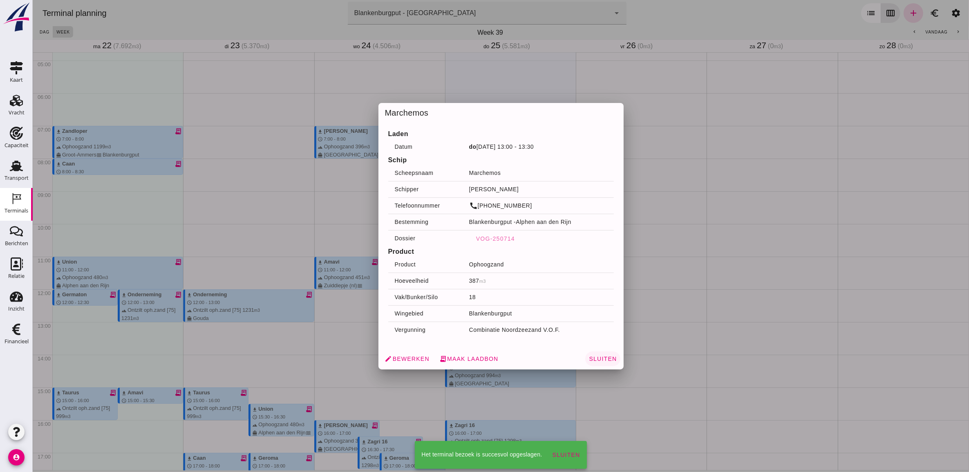
click at [601, 357] on span "Sluiten" at bounding box center [602, 359] width 28 height 7
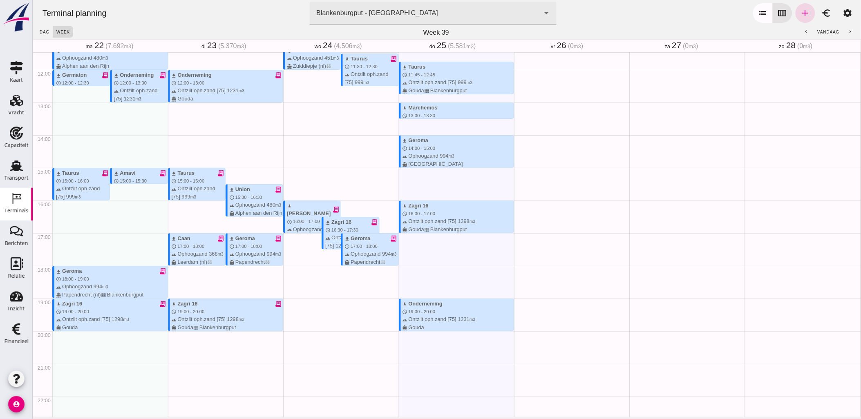
scroll to position [419, 0]
